Goal: Transaction & Acquisition: Book appointment/travel/reservation

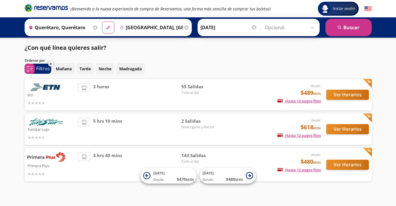
click at [348, 167] on button "Ver Horarios" at bounding box center [348, 165] width 43 height 10
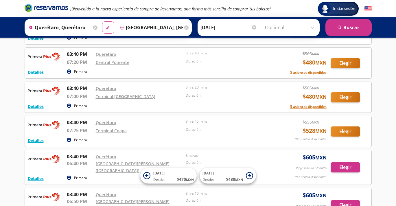
scroll to position [3672, 0]
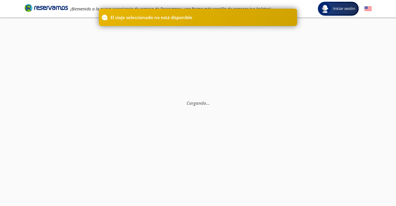
scroll to position [8, 0]
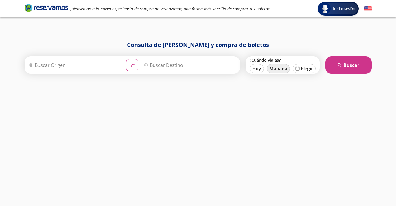
click at [275, 70] on button "Mañana" at bounding box center [278, 68] width 23 height 9
type input "[DATE]"
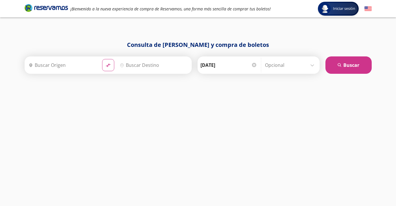
click at [89, 63] on input "Origen" at bounding box center [61, 65] width 71 height 14
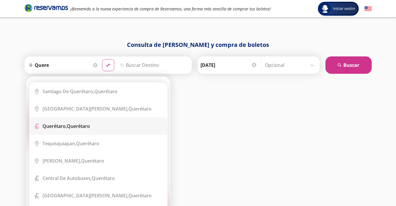
click at [57, 129] on b "Querétaro," at bounding box center [55, 126] width 24 height 6
type input "Querétaro, Querétaro"
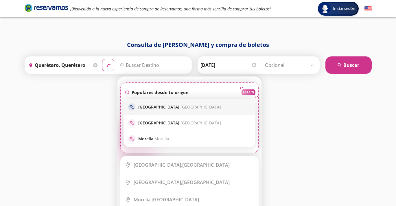
click at [157, 107] on p "[GEOGRAPHIC_DATA] [GEOGRAPHIC_DATA]" at bounding box center [179, 106] width 83 height 5
type input "[GEOGRAPHIC_DATA], [GEOGRAPHIC_DATA]"
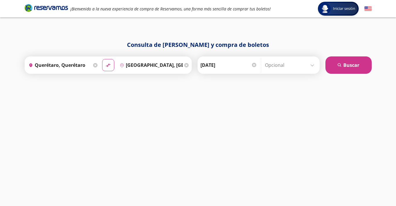
click at [303, 65] on input "Opcional" at bounding box center [291, 65] width 52 height 14
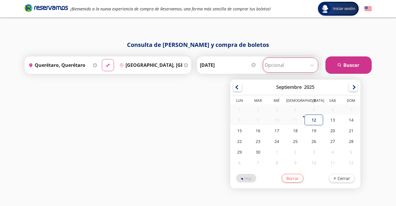
click at [211, 89] on div "Consulta de [PERSON_NAME] y compra de boletos Origen heroicons:map-pin-20-solid…" at bounding box center [198, 118] width 353 height 154
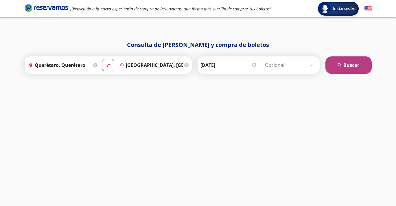
click at [343, 69] on button "search [GEOGRAPHIC_DATA]" at bounding box center [349, 64] width 46 height 17
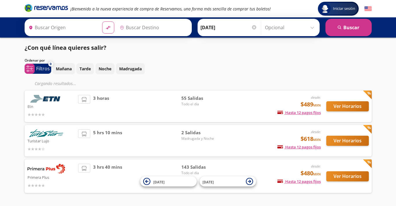
type input "Querétaro, Querétaro"
type input "[GEOGRAPHIC_DATA], [GEOGRAPHIC_DATA]"
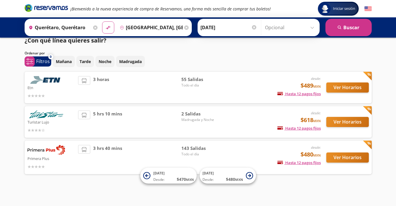
scroll to position [7, 0]
click at [344, 155] on button "Ver Horarios" at bounding box center [348, 158] width 43 height 10
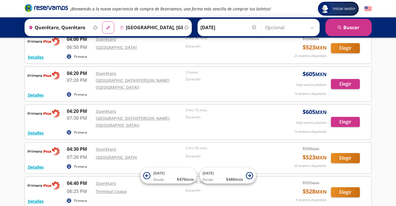
scroll to position [3908, 0]
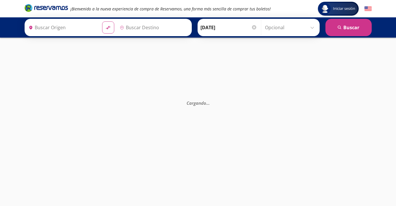
type input "Querétaro, Querétaro"
type input "[GEOGRAPHIC_DATA], [GEOGRAPHIC_DATA]"
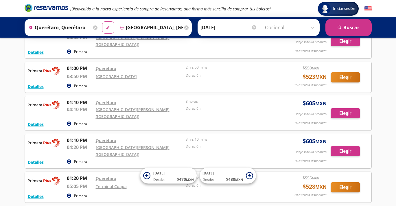
scroll to position [2951, 0]
